Goal: Task Accomplishment & Management: Manage account settings

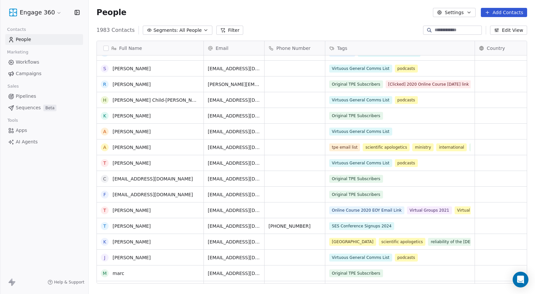
scroll to position [98, 0]
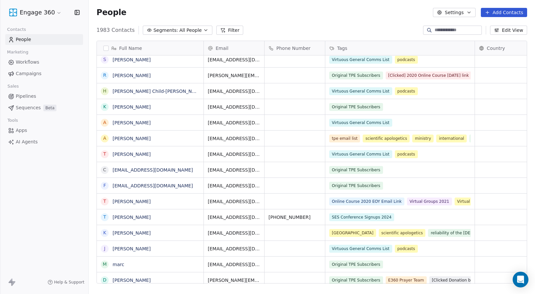
click at [181, 26] on button "Segments: All People" at bounding box center [177, 30] width 69 height 9
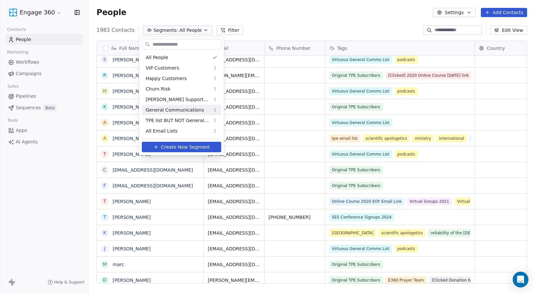
click at [174, 108] on span "General Communications" at bounding box center [175, 110] width 58 height 7
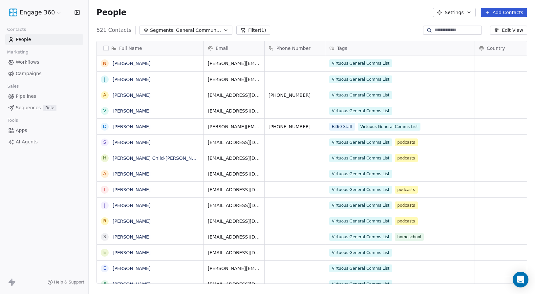
scroll to position [254, 441]
click at [204, 29] on span "General Communications" at bounding box center [199, 30] width 46 height 7
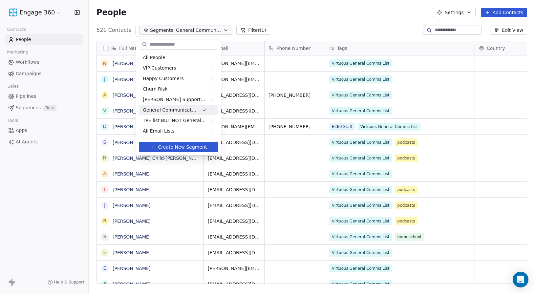
click at [310, 23] on html "Engage 360 Contacts People Marketing Workflows Campaigns Sales Pipelines Sequen…" at bounding box center [267, 147] width 535 height 294
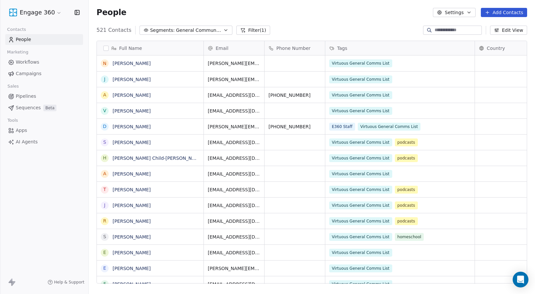
click at [448, 9] on button "Settings" at bounding box center [454, 12] width 42 height 9
click at [393, 20] on html "Engage 360 Contacts People Marketing Workflows Campaigns Sales Pipelines Sequen…" at bounding box center [267, 147] width 535 height 294
click at [190, 26] on button "Segments: General Communications" at bounding box center [185, 30] width 93 height 9
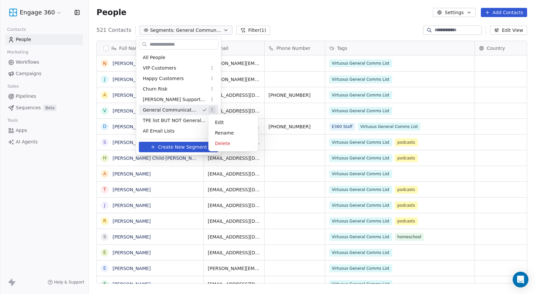
click at [214, 111] on html "Engage 360 Contacts People Marketing Workflows Campaigns Sales Pipelines Sequen…" at bounding box center [267, 147] width 535 height 294
click at [219, 120] on div "Edit" at bounding box center [233, 122] width 44 height 10
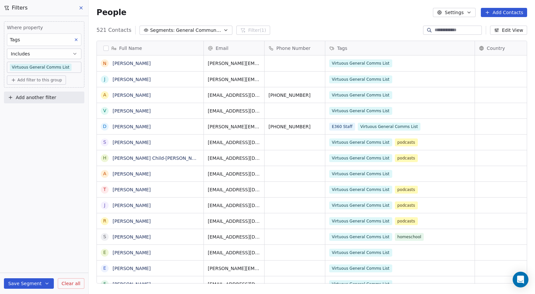
click at [70, 67] on body "Engage 360 Contacts People Marketing Workflows Campaigns Sales Pipelines Sequen…" at bounding box center [267, 147] width 535 height 294
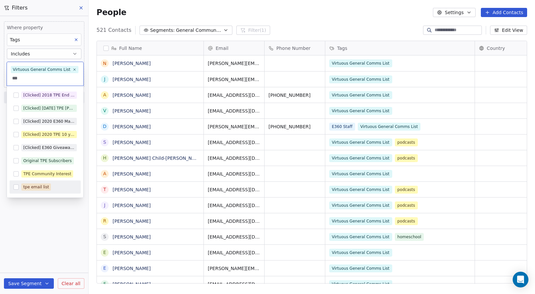
type input "***"
click at [17, 187] on button "Suggestions" at bounding box center [15, 186] width 5 height 5
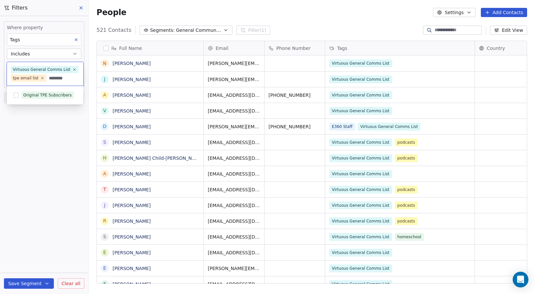
type input "********"
click at [31, 100] on div "Original TPE Subscribers" at bounding box center [45, 95] width 71 height 10
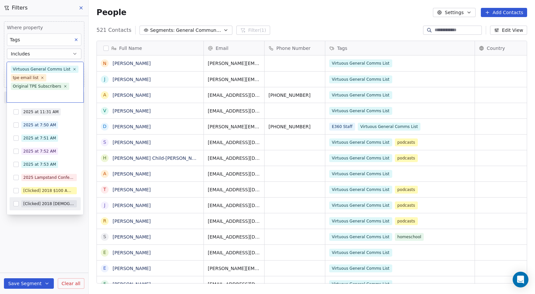
click at [42, 250] on html "Engage 360 Contacts People Marketing Workflows Campaigns Sales Pipelines Sequen…" at bounding box center [267, 147] width 535 height 294
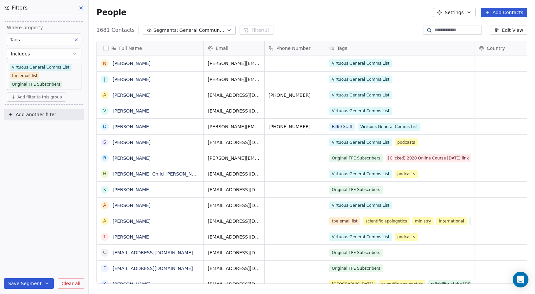
scroll to position [254, 441]
click at [32, 281] on button "Save Segment" at bounding box center [29, 283] width 50 height 10
click at [31, 265] on span "Update existing segment" at bounding box center [48, 266] width 58 height 7
click at [368, 28] on div "1681 Contacts Segments: General Communications Filter (1) Edit View" at bounding box center [312, 30] width 446 height 10
click at [101, 8] on span "People" at bounding box center [111, 13] width 30 height 10
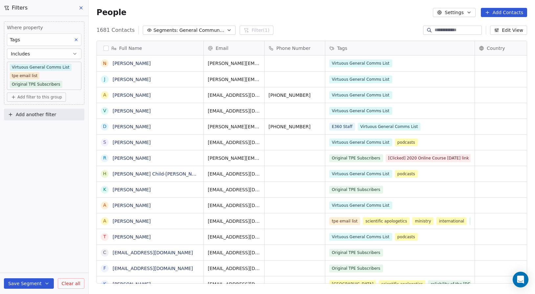
click at [109, 10] on span "People" at bounding box center [111, 13] width 30 height 10
click at [85, 8] on button at bounding box center [81, 7] width 10 height 9
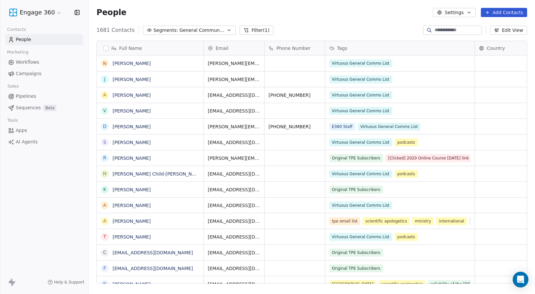
click at [179, 31] on span "General Communications" at bounding box center [202, 30] width 46 height 7
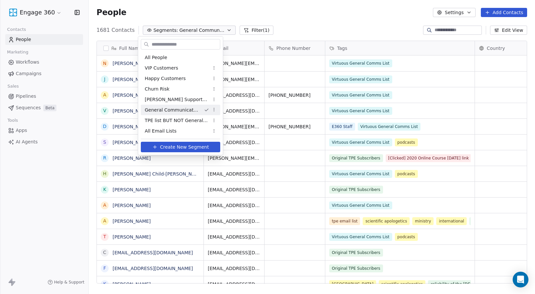
click at [217, 109] on html "Engage 360 Contacts People Marketing Workflows Campaigns Sales Pipelines Sequen…" at bounding box center [267, 147] width 535 height 294
click at [224, 132] on div "Rename" at bounding box center [235, 133] width 44 height 10
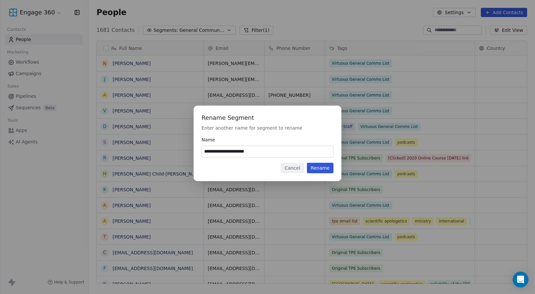
type input "**********"
click at [318, 167] on button "Rename" at bounding box center [320, 168] width 27 height 10
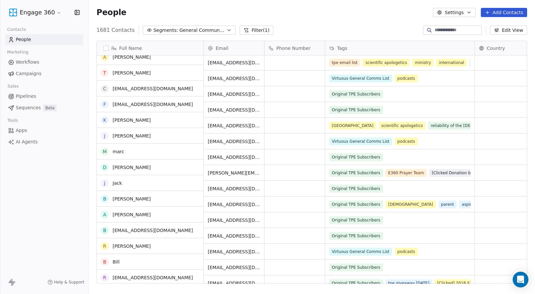
scroll to position [164, 0]
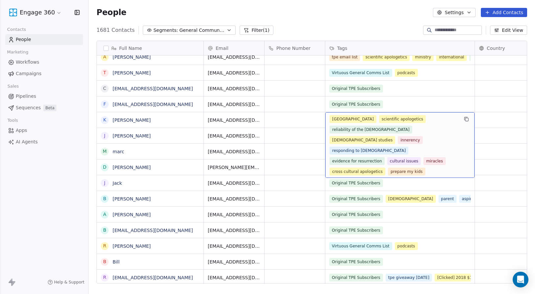
click at [412, 126] on span "reliability of the [DEMOGRAPHIC_DATA]" at bounding box center [370, 130] width 83 height 8
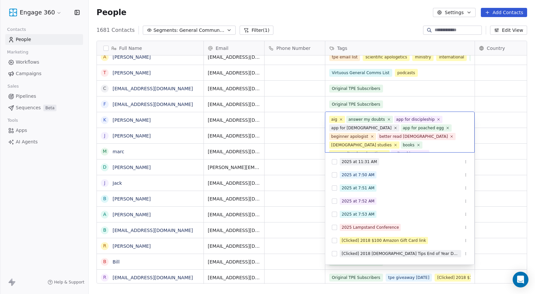
scroll to position [69, 0]
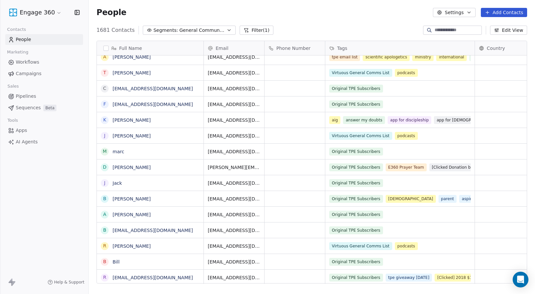
click at [476, 113] on html "Engage 360 Contacts People Marketing Workflows Campaigns Sales Pipelines Sequen…" at bounding box center [267, 147] width 535 height 294
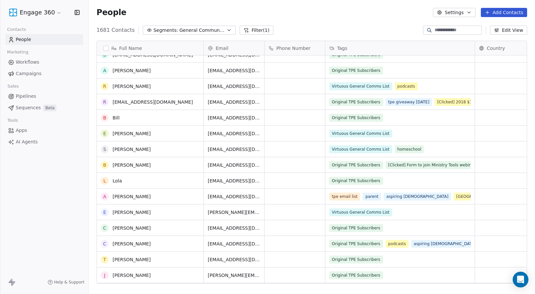
scroll to position [328, 0]
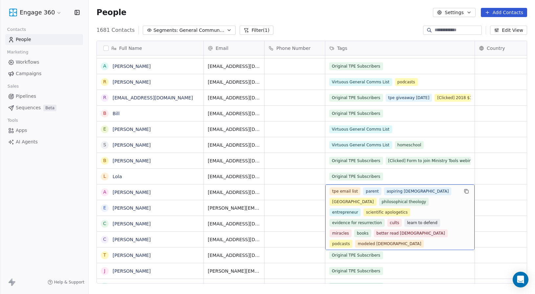
click at [429, 186] on div "tpe email list parent aspiring apologist united states philosophical theology e…" at bounding box center [399, 217] width 149 height 66
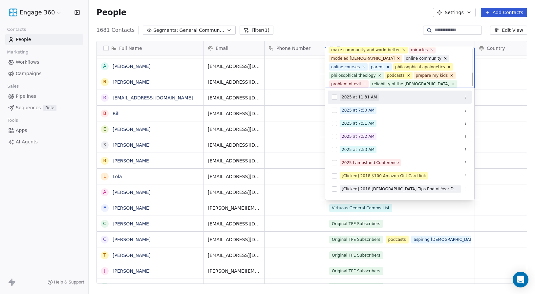
scroll to position [77, 0]
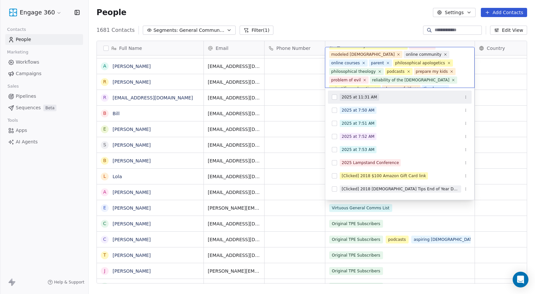
click at [362, 22] on html "Engage 360 Contacts People Marketing Workflows Campaigns Sales Pipelines Sequen…" at bounding box center [267, 147] width 535 height 294
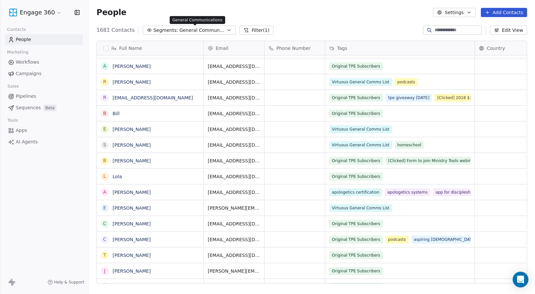
click at [213, 32] on span "General Communications" at bounding box center [202, 30] width 46 height 7
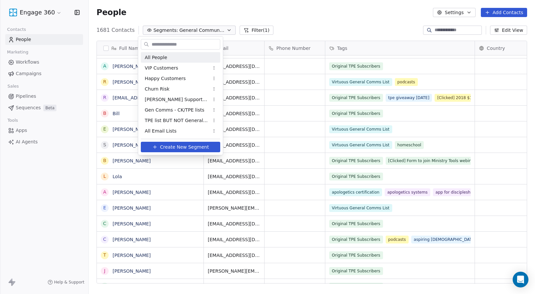
click at [244, 20] on html "Engage 360 Contacts People Marketing Workflows Campaigns Sales Pipelines Sequen…" at bounding box center [267, 147] width 535 height 294
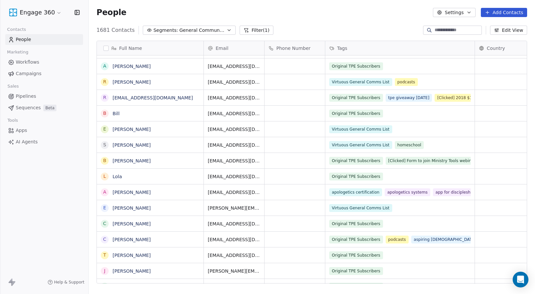
click at [252, 32] on button "Filter (1)" at bounding box center [257, 30] width 34 height 9
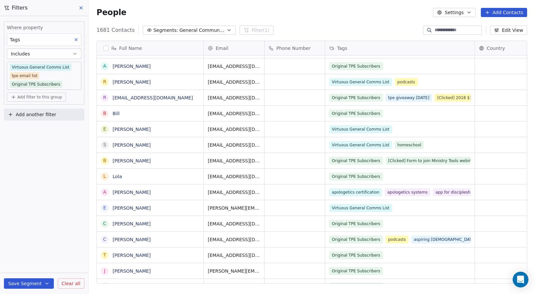
click at [68, 74] on body "Engage 360 Contacts People Marketing Workflows Campaigns Sales Pipelines Sequen…" at bounding box center [267, 147] width 535 height 294
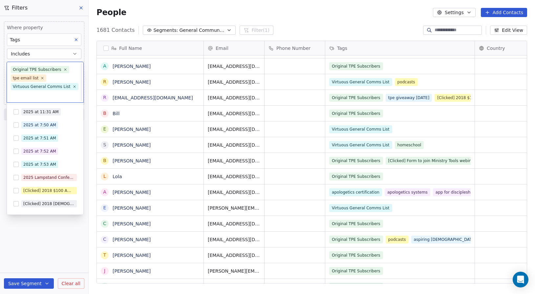
scroll to position [0, 0]
click at [72, 85] on icon at bounding box center [74, 86] width 4 height 4
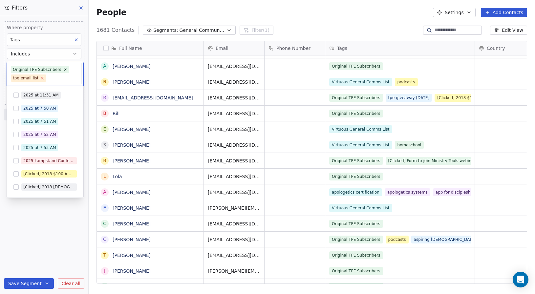
click at [41, 77] on icon at bounding box center [42, 78] width 4 height 4
click at [63, 68] on icon at bounding box center [65, 69] width 4 height 4
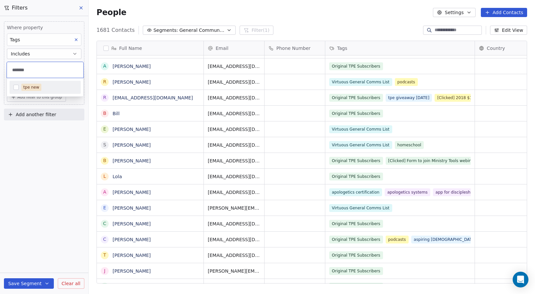
type input "*******"
click at [22, 89] on span "tpe new" at bounding box center [31, 87] width 20 height 7
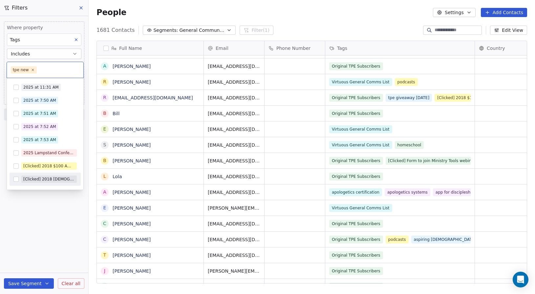
click at [51, 219] on html "Engage 360 Contacts People Marketing Workflows Campaigns Sales Pipelines Sequen…" at bounding box center [267, 147] width 535 height 294
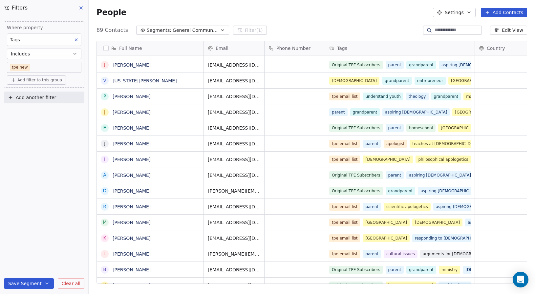
click at [25, 100] on span "Add another filter" at bounding box center [36, 97] width 40 height 7
click at [28, 114] on span "Contact properties" at bounding box center [32, 113] width 43 height 7
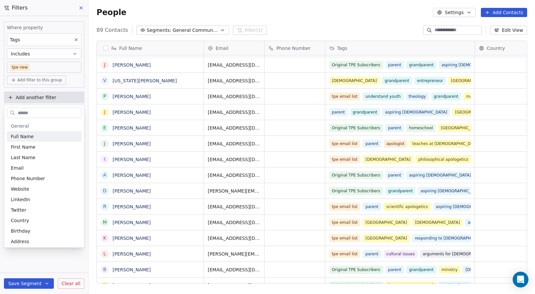
click at [46, 64] on html "Engage 360 Contacts People Marketing Workflows Campaigns Sales Pipelines Sequen…" at bounding box center [267, 147] width 535 height 294
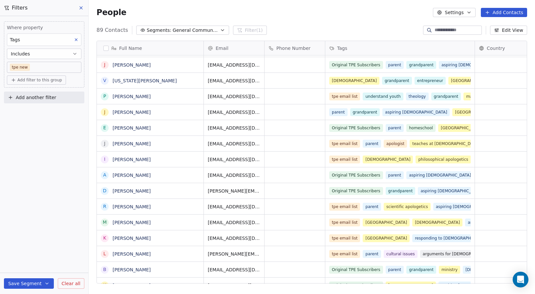
click at [44, 54] on button "Includes" at bounding box center [44, 54] width 74 height 10
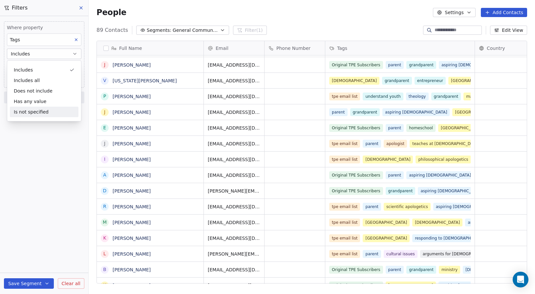
click at [32, 158] on div "Where property Tags Includes tpe new Add filter to this group Add another filte…" at bounding box center [44, 155] width 88 height 278
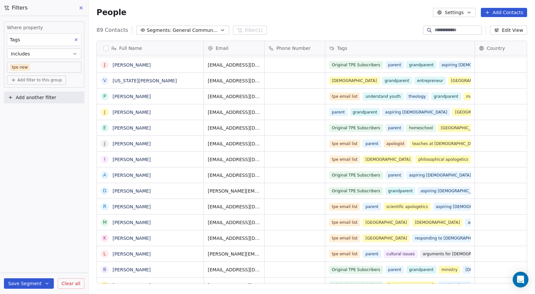
click at [22, 95] on span "Add another filter" at bounding box center [36, 97] width 40 height 7
click at [28, 114] on span "Contact properties" at bounding box center [32, 113] width 43 height 7
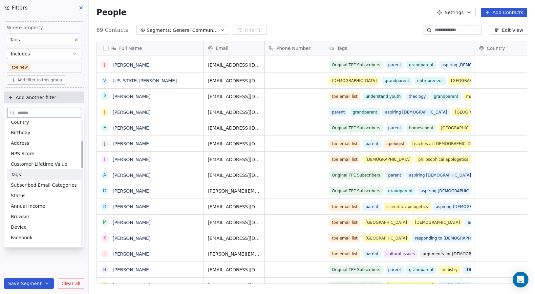
click at [22, 174] on div "Tags" at bounding box center [44, 174] width 67 height 7
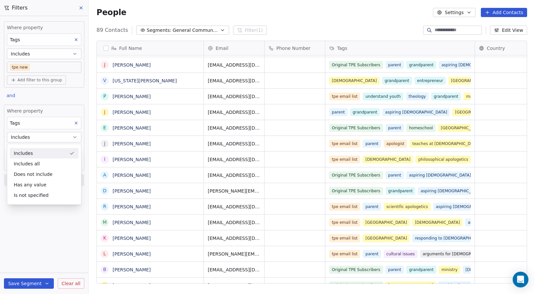
click at [25, 138] on span "Includes" at bounding box center [20, 137] width 19 height 7
click at [31, 177] on div "Does not include" at bounding box center [44, 174] width 69 height 10
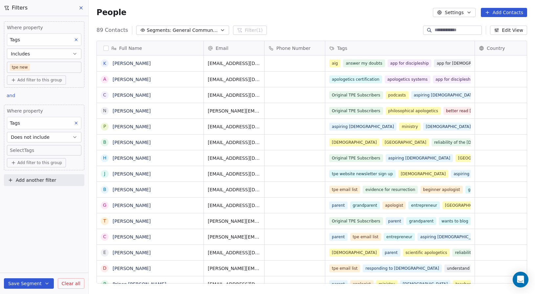
click at [24, 146] on body "Engage 360 Contacts People Marketing Workflows Campaigns Sales Pipelines Sequen…" at bounding box center [267, 147] width 535 height 294
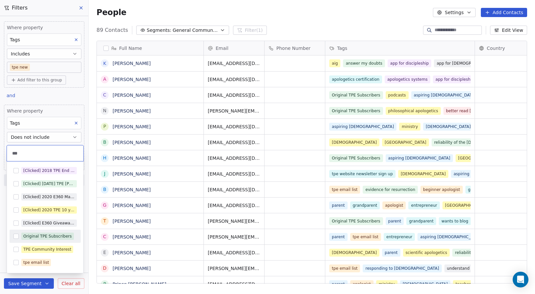
type input "***"
click at [25, 233] on div "Original TPE Subscribers" at bounding box center [47, 236] width 49 height 6
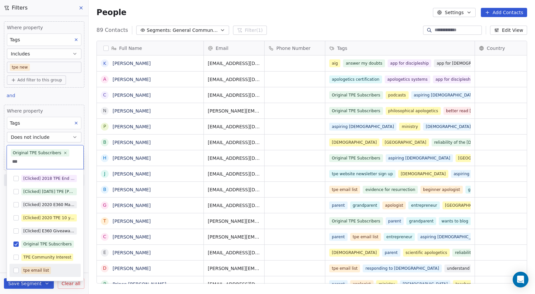
type input "***"
click at [17, 271] on button "Suggestions" at bounding box center [15, 270] width 5 height 5
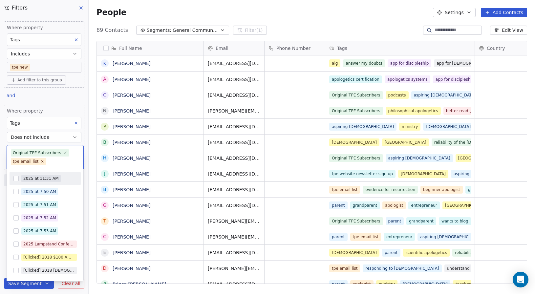
click at [56, 104] on html "Engage 360 Contacts People Marketing Workflows Campaigns Sales Pipelines Sequen…" at bounding box center [267, 147] width 535 height 294
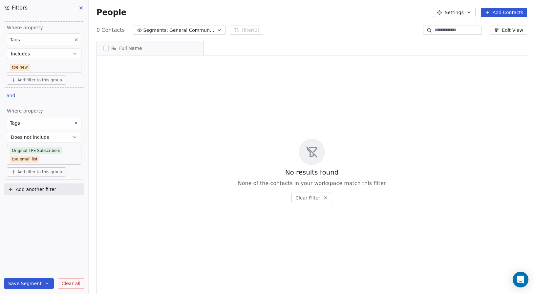
scroll to position [254, 441]
click at [75, 123] on icon at bounding box center [76, 123] width 5 height 5
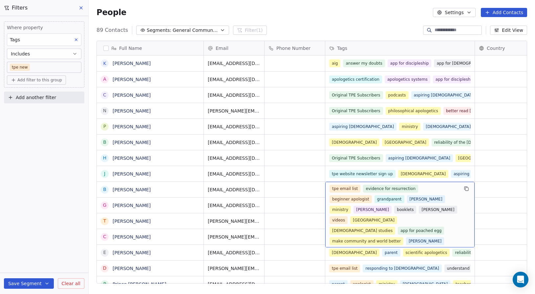
click at [431, 184] on div "tpe email list evidence for resurrection beginner apologist grandparent [PERSON…" at bounding box center [399, 215] width 149 height 66
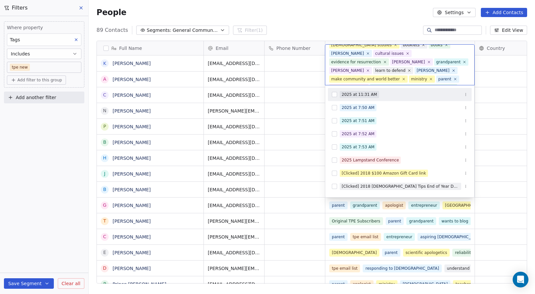
click at [285, 26] on html "Engage 360 Contacts People Marketing Workflows Campaigns Sales Pipelines Sequen…" at bounding box center [267, 147] width 535 height 294
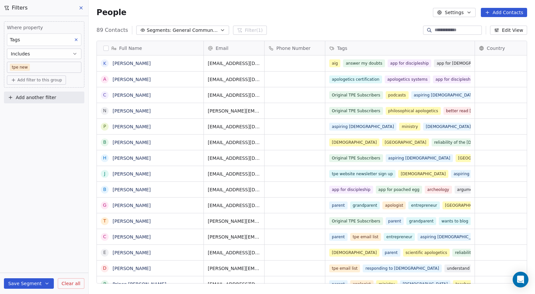
click at [83, 7] on icon at bounding box center [80, 7] width 5 height 5
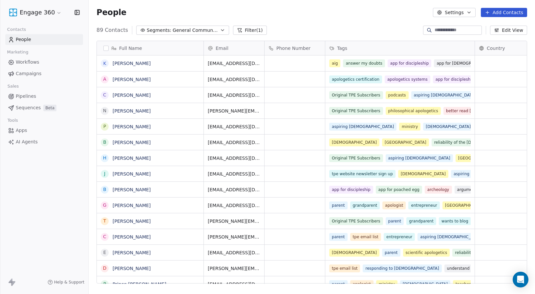
click at [215, 11] on div "People Settings Add Contacts" at bounding box center [311, 12] width 430 height 9
click at [207, 27] on span "General Communications" at bounding box center [196, 30] width 46 height 7
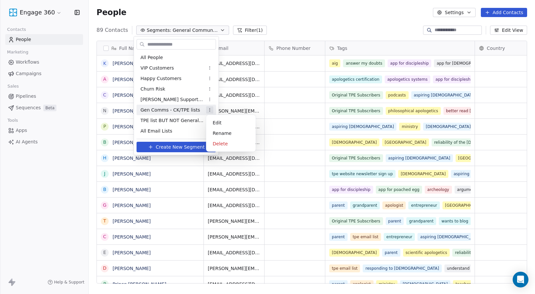
click at [207, 108] on html "Engage 360 Contacts People Marketing Workflows Campaigns Sales Pipelines Sequen…" at bounding box center [267, 147] width 535 height 294
click at [218, 121] on div "Edit" at bounding box center [231, 122] width 44 height 10
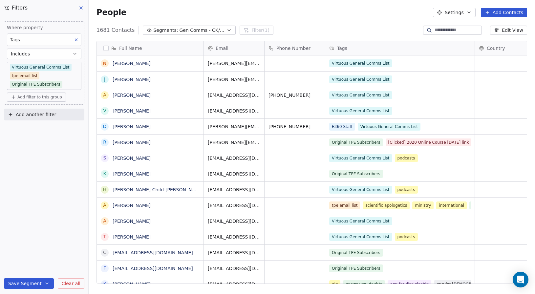
click at [68, 80] on body "Engage 360 Contacts People Marketing Workflows Campaigns Sales Pipelines Sequen…" at bounding box center [267, 147] width 535 height 294
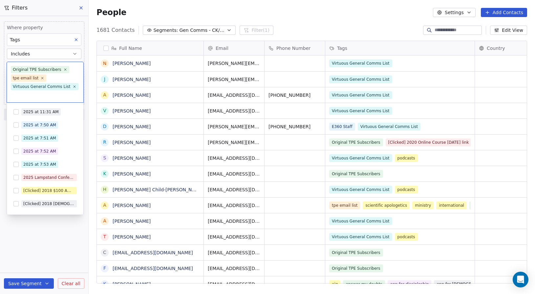
scroll to position [0, 0]
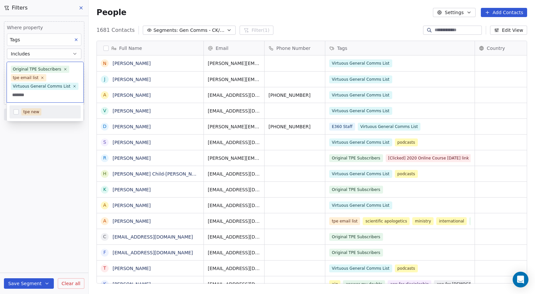
type input "*******"
click at [27, 111] on div "tpe new" at bounding box center [31, 112] width 16 height 6
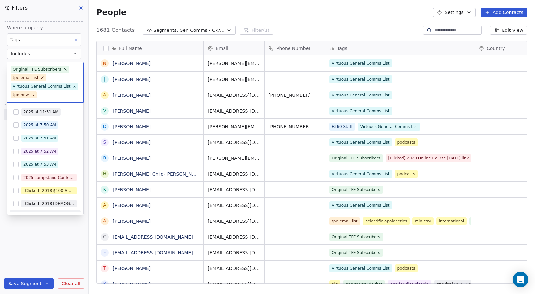
click at [38, 242] on html "Engage 360 Contacts People Marketing Workflows Campaigns Sales Pipelines Sequen…" at bounding box center [267, 147] width 535 height 294
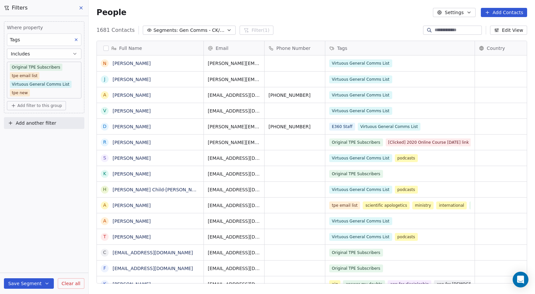
scroll to position [254, 441]
click at [22, 94] on body "Engage 360 Contacts People Marketing Workflows Campaigns Sales Pipelines Sequen…" at bounding box center [267, 147] width 535 height 294
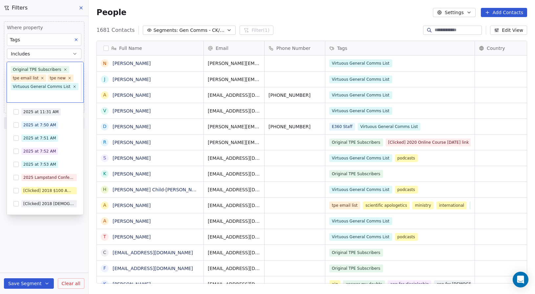
scroll to position [0, 0]
click at [68, 77] on icon at bounding box center [69, 77] width 4 height 4
click at [53, 233] on html "Engage 360 Contacts People Marketing Workflows Campaigns Sales Pipelines Sequen…" at bounding box center [267, 147] width 535 height 294
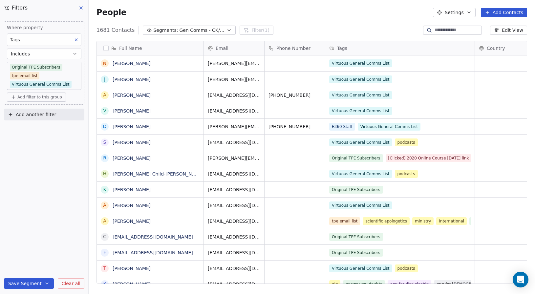
scroll to position [254, 441]
click at [80, 7] on icon at bounding box center [80, 7] width 5 height 5
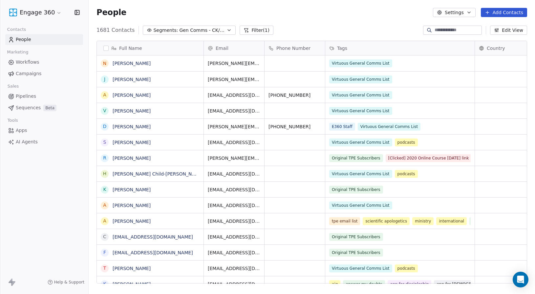
click at [314, 9] on div "People Settings Add Contacts" at bounding box center [311, 12] width 430 height 9
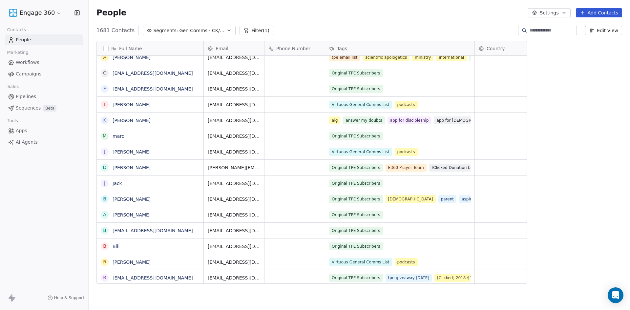
scroll to position [268, 536]
